Goal: Check status: Check status

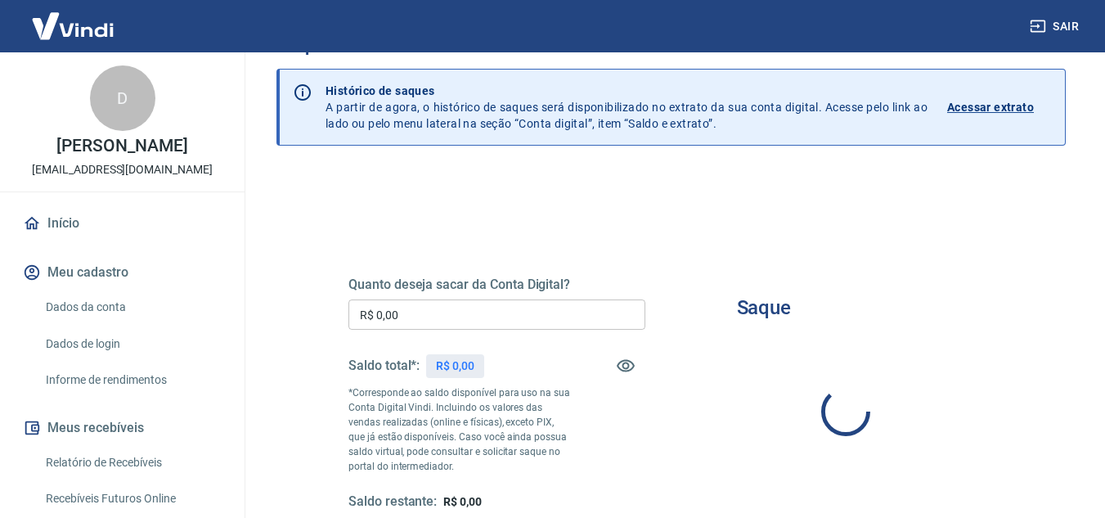
scroll to position [164, 0]
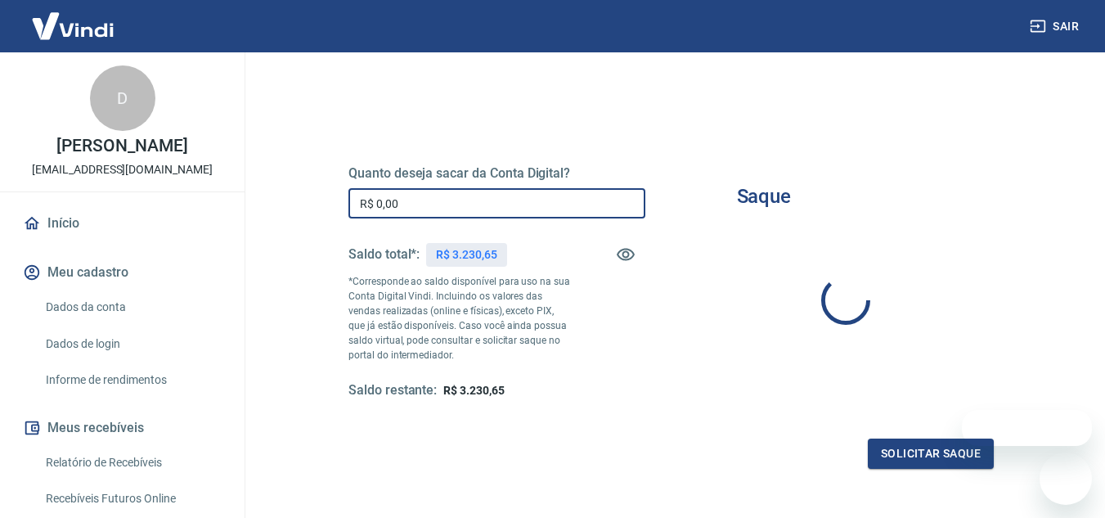
click at [497, 201] on input "R$ 0,00" at bounding box center [496, 203] width 297 height 30
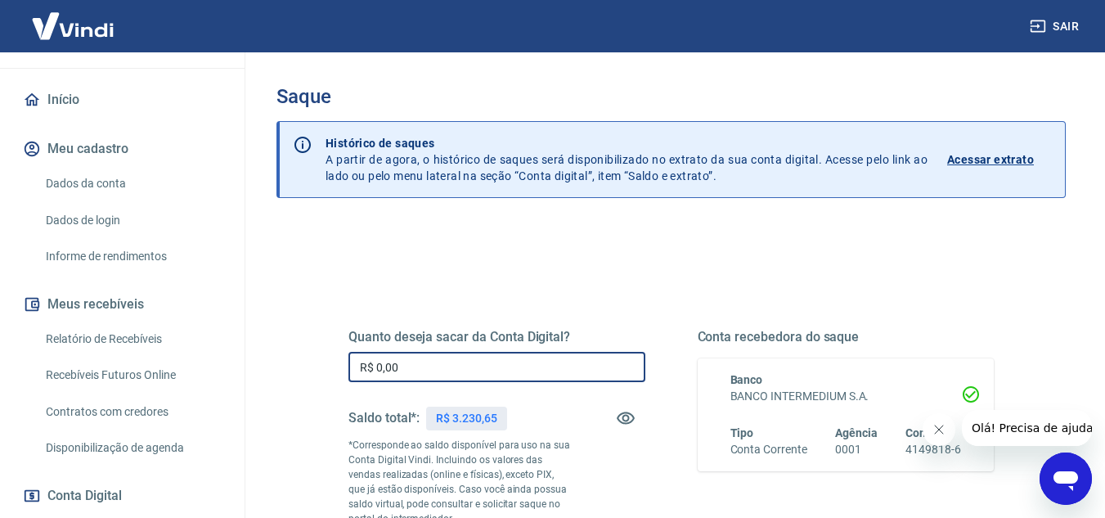
scroll to position [245, 0]
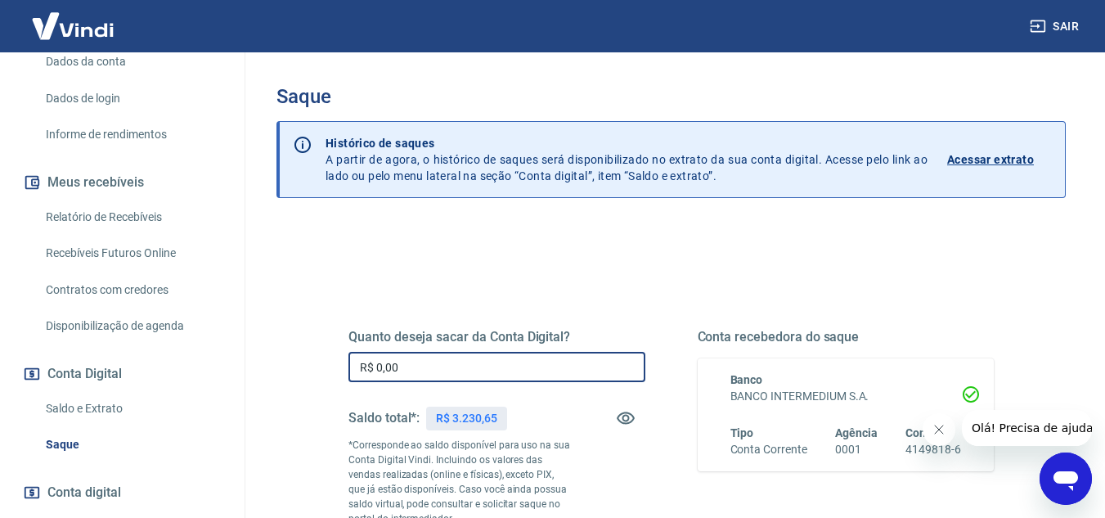
click at [111, 408] on link "Saldo e Extrato" at bounding box center [132, 409] width 186 height 34
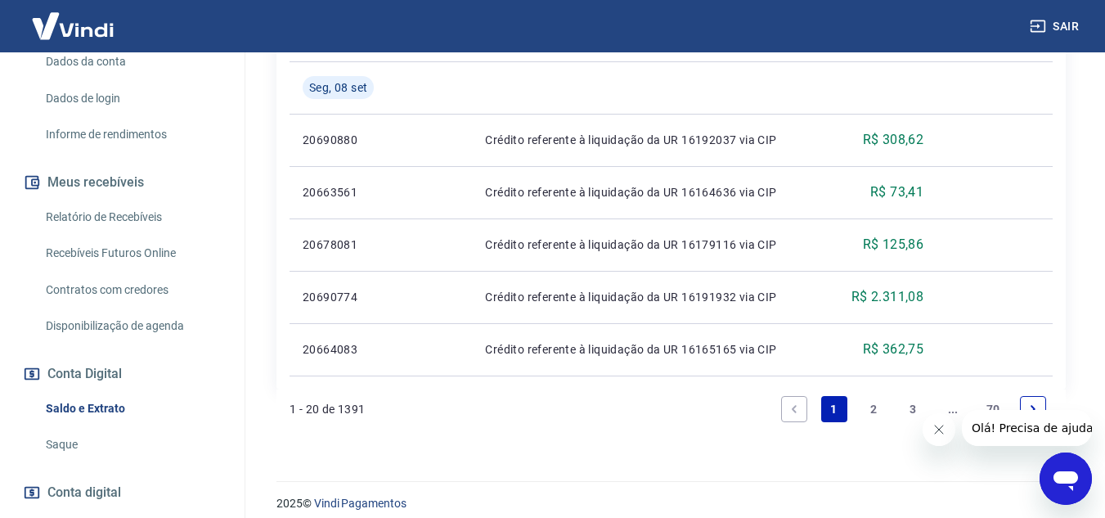
scroll to position [1683, 0]
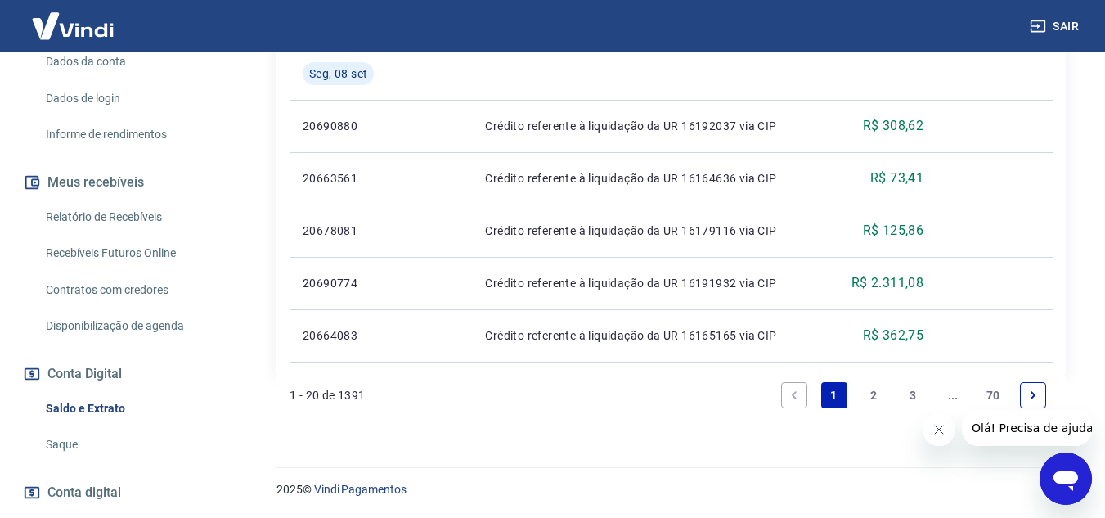
click at [874, 398] on link "2" at bounding box center [873, 395] width 26 height 26
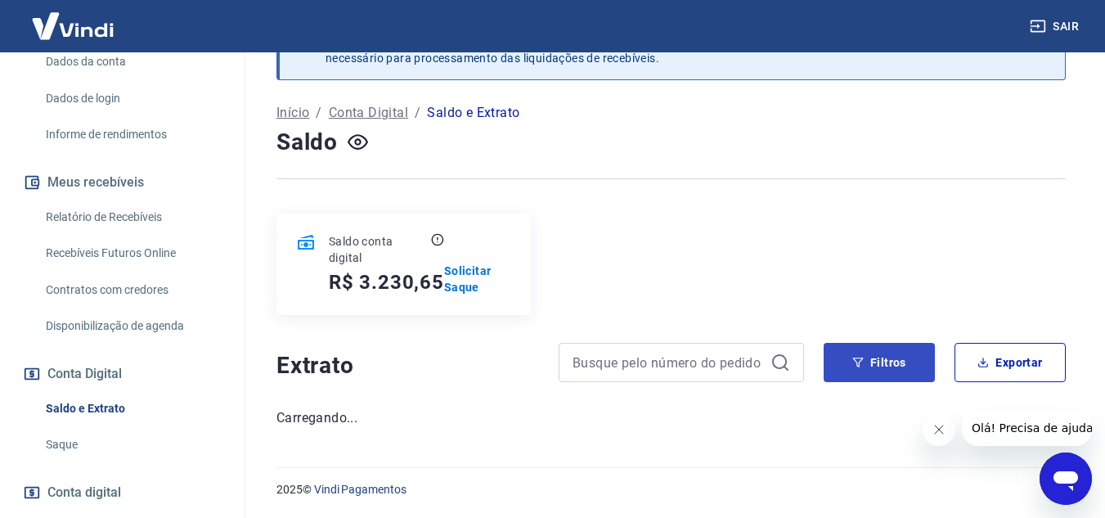
scroll to position [1683, 0]
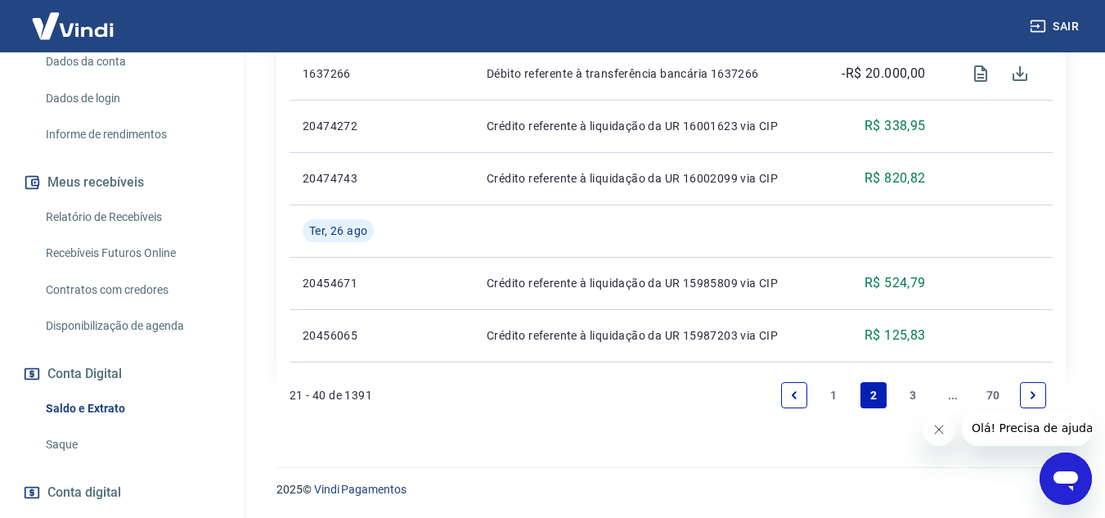
click at [914, 396] on link "3" at bounding box center [914, 395] width 26 height 26
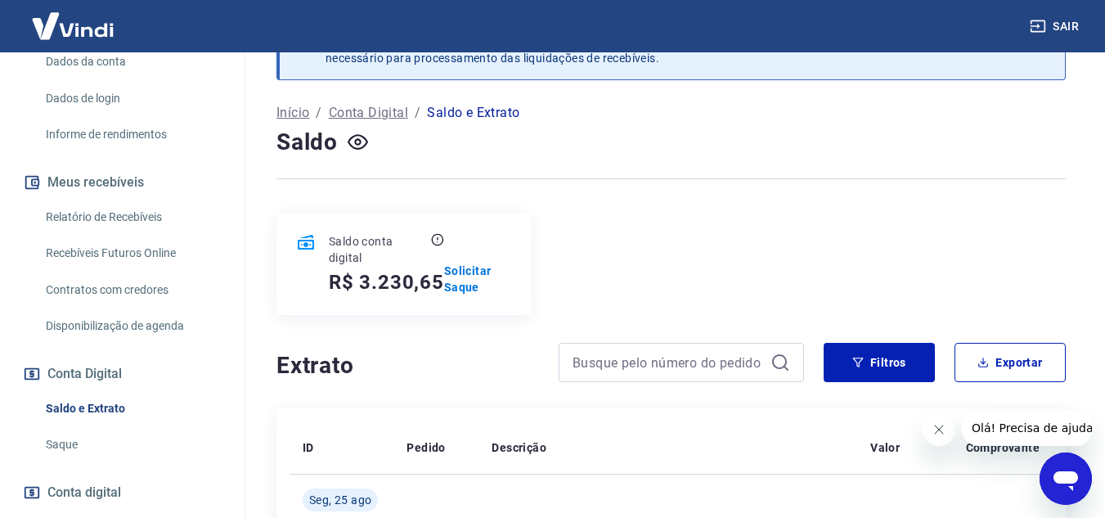
scroll to position [1630, 0]
